Goal: Information Seeking & Learning: Learn about a topic

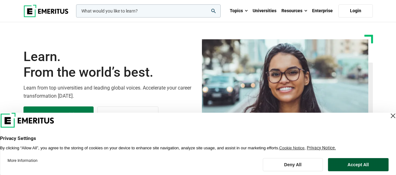
click at [337, 161] on button "Accept All" at bounding box center [358, 164] width 61 height 13
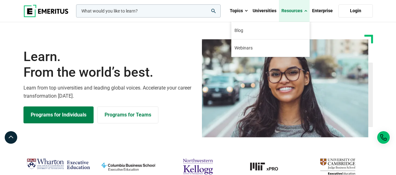
click at [301, 10] on link "Resources" at bounding box center [294, 11] width 31 height 22
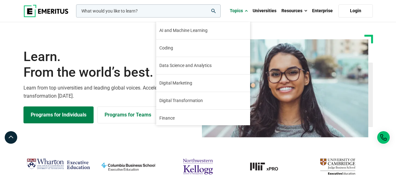
click at [160, 13] on input "woocommerce-product-search-field-0" at bounding box center [148, 10] width 145 height 13
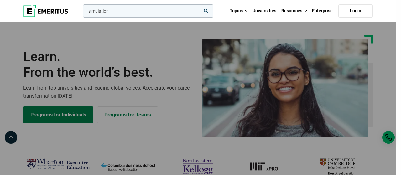
type input "simulation"
click at [82, 13] on button "search" at bounding box center [82, 13] width 0 height 0
